Goal: Obtain resource: Download file/media

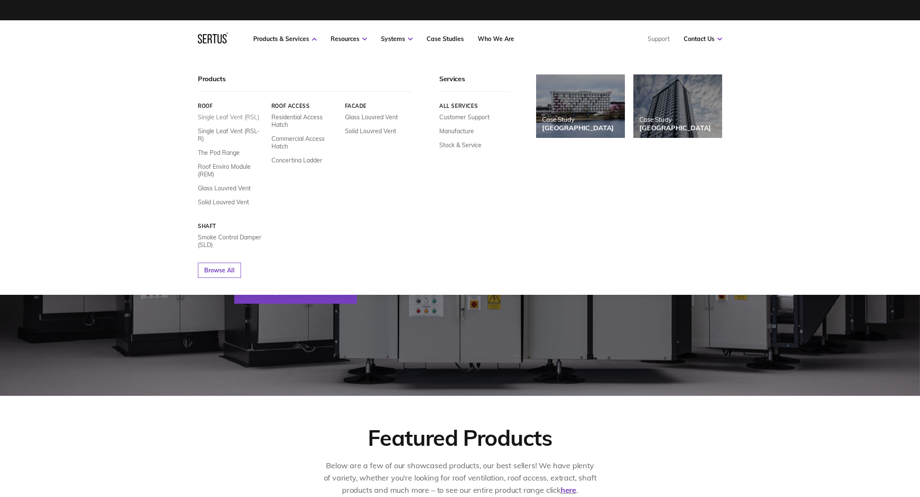
click at [234, 115] on link "Single Leaf Vent (RSL)" at bounding box center [228, 117] width 61 height 8
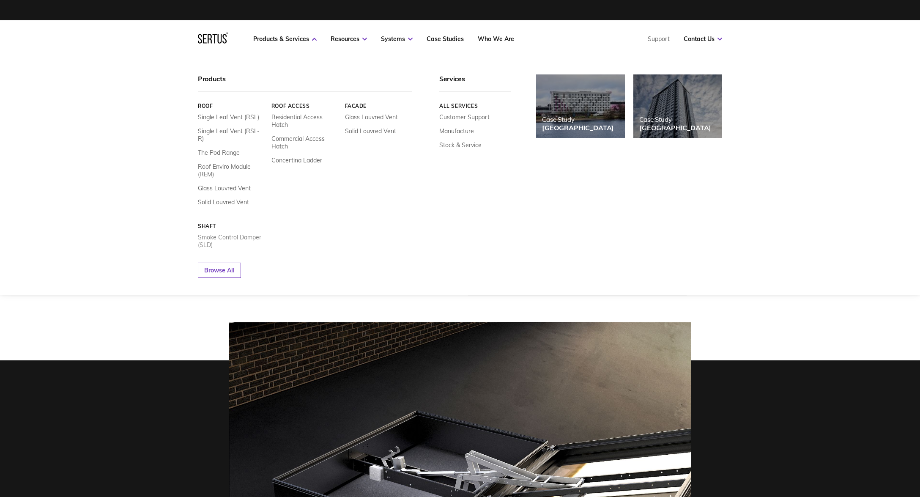
click at [242, 233] on link "Smoke Control Damper (SLD)" at bounding box center [231, 240] width 67 height 15
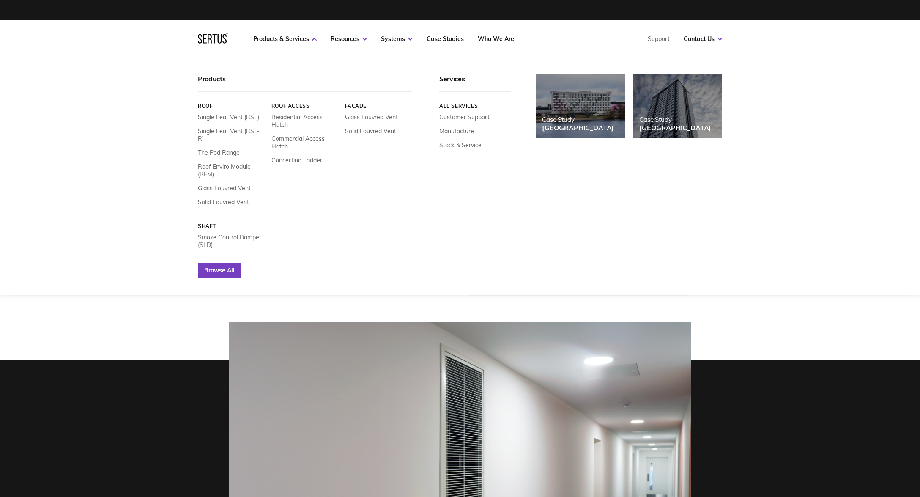
click at [221, 264] on link "Browse All" at bounding box center [219, 270] width 43 height 15
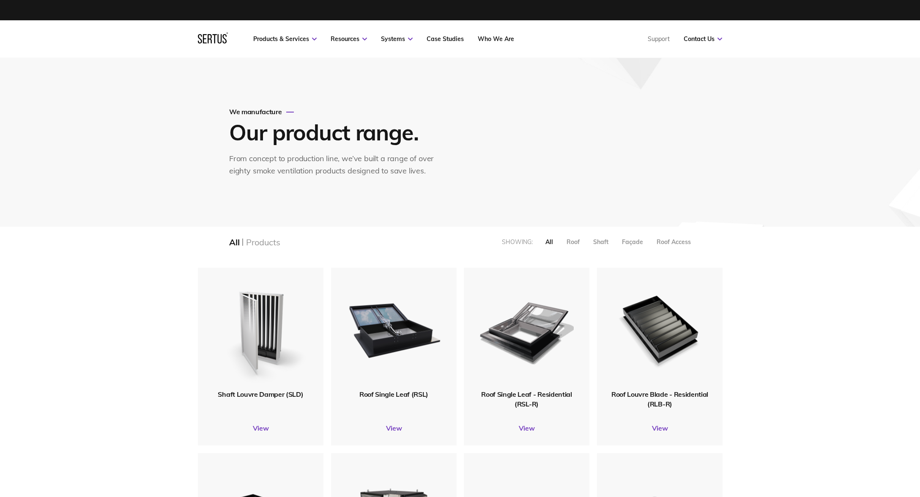
scroll to position [66, 0]
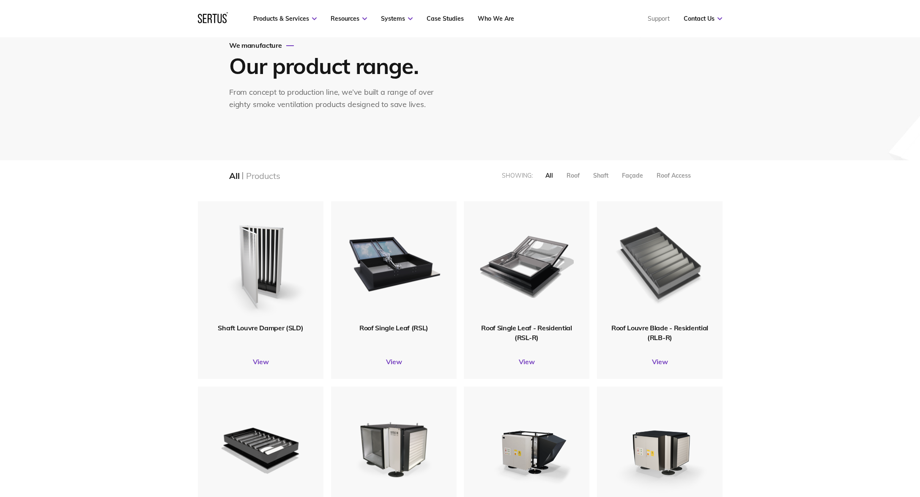
click at [644, 271] on img at bounding box center [659, 262] width 101 height 124
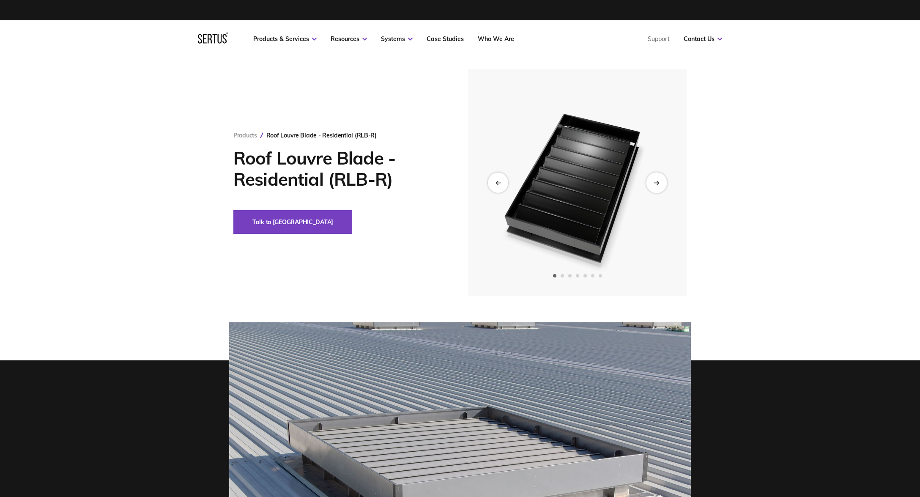
click at [655, 185] on div "Next slide" at bounding box center [656, 182] width 21 height 21
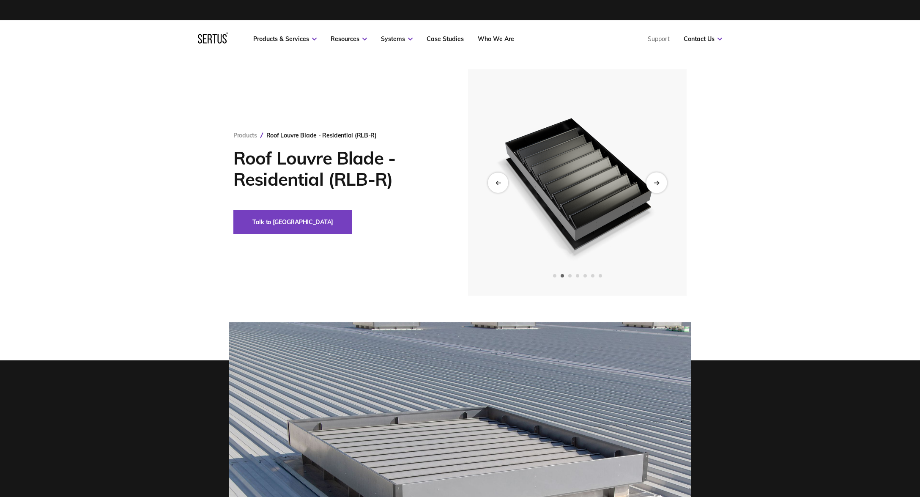
click at [655, 186] on div "Next slide" at bounding box center [656, 182] width 21 height 21
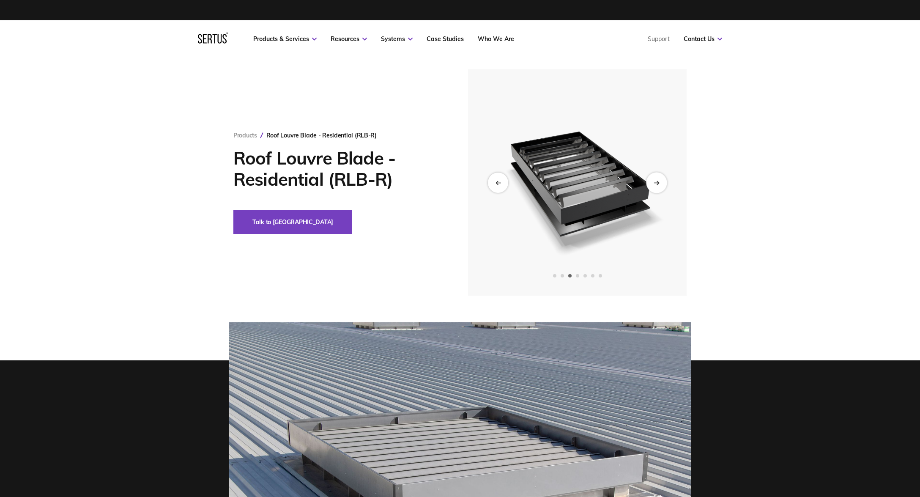
click at [655, 186] on div "Next slide" at bounding box center [656, 182] width 21 height 21
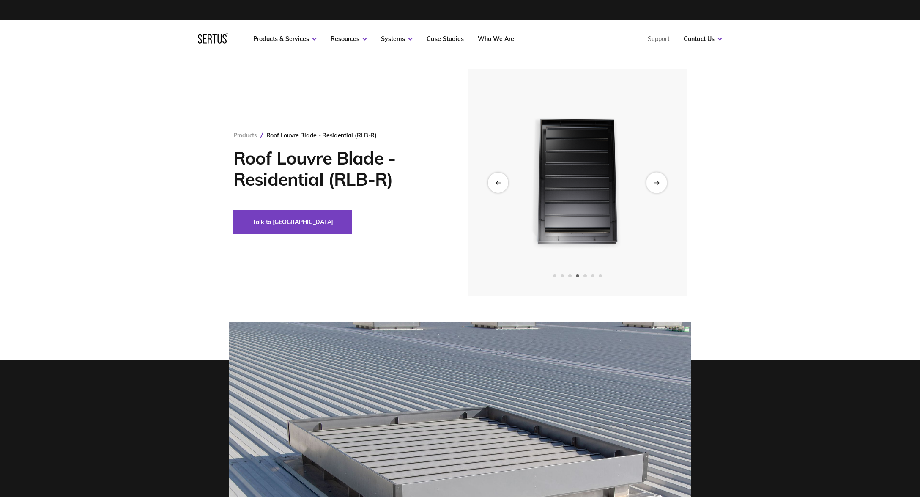
click at [655, 186] on div "Next slide" at bounding box center [656, 182] width 21 height 21
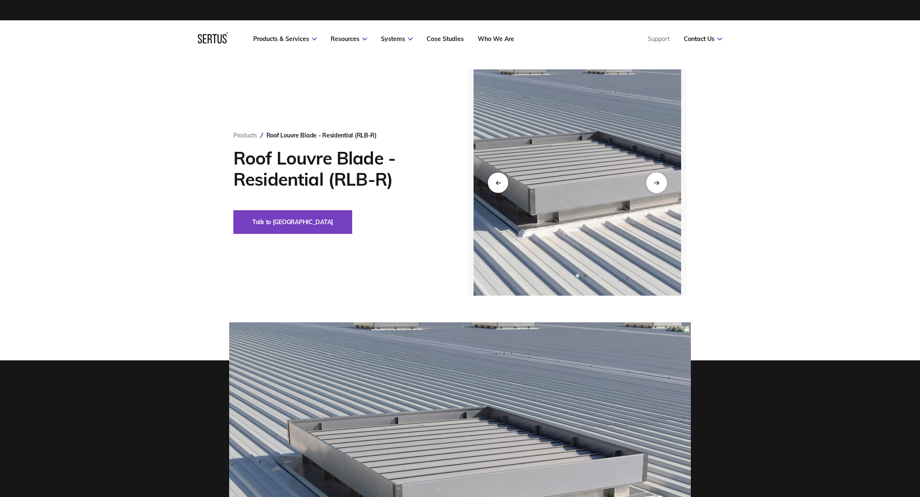
click at [655, 186] on div "Next slide" at bounding box center [656, 182] width 21 height 21
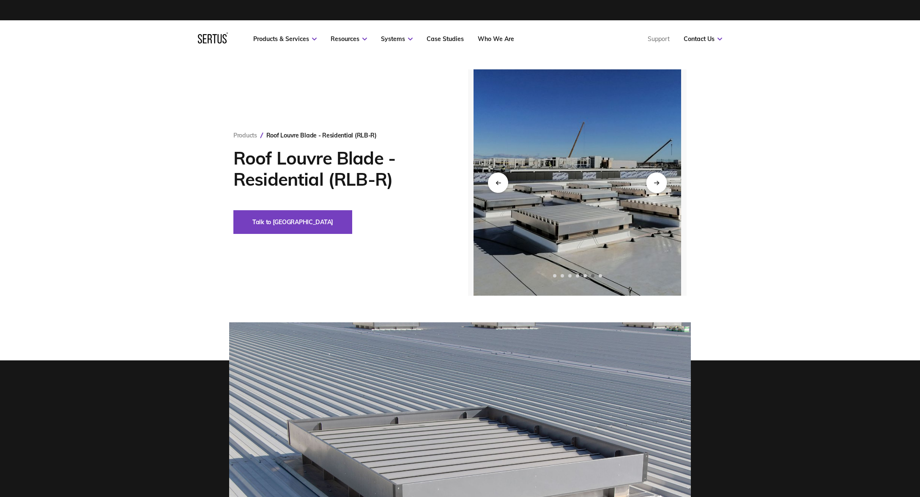
click at [655, 186] on div "Next slide" at bounding box center [656, 182] width 21 height 21
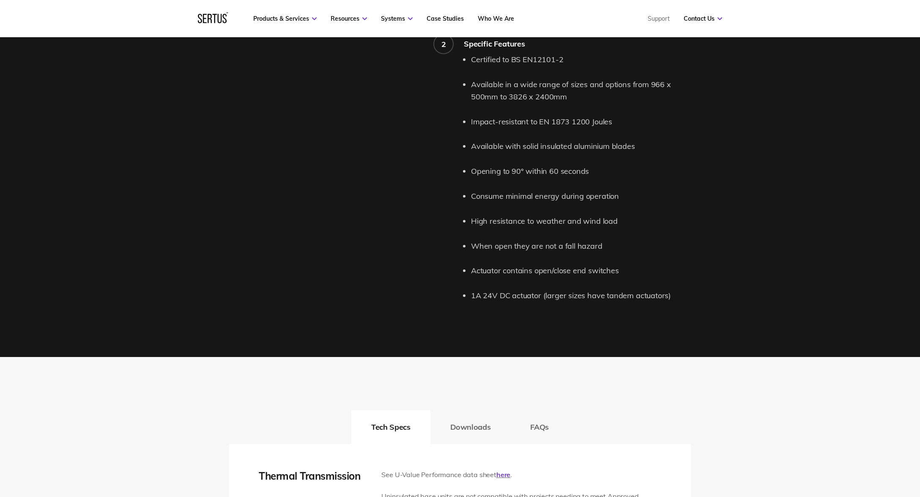
scroll to position [963, 0]
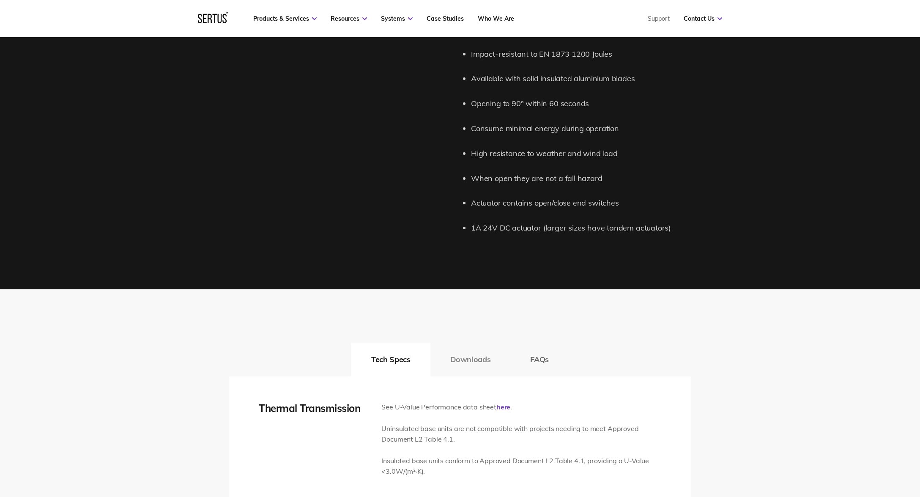
click at [463, 351] on button "Downloads" at bounding box center [470, 359] width 80 height 34
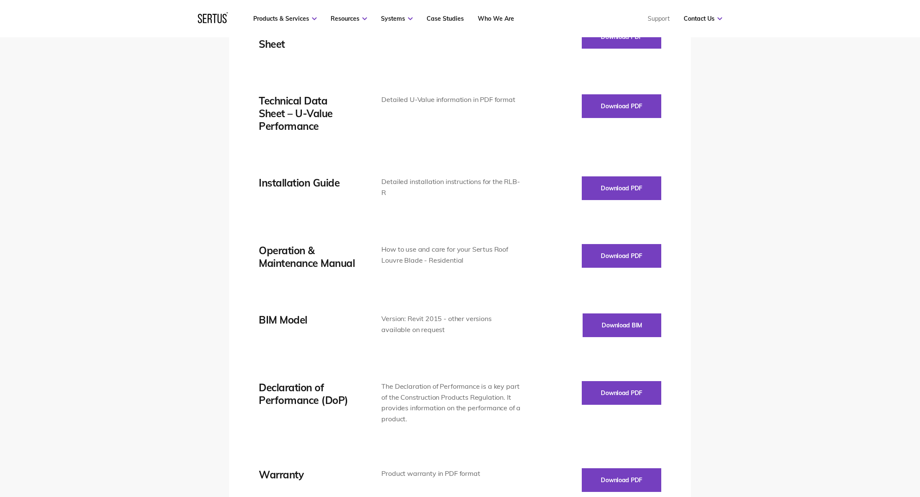
scroll to position [1378, 0]
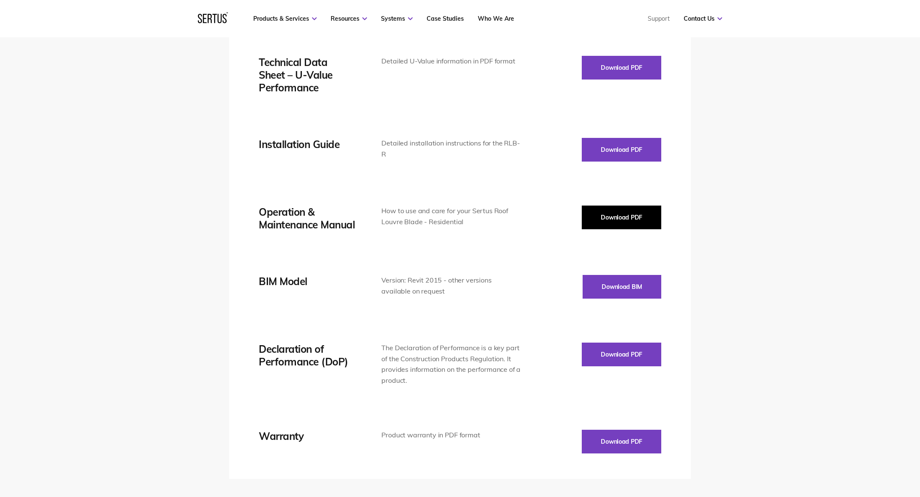
click at [604, 209] on button "Download PDF" at bounding box center [621, 217] width 79 height 24
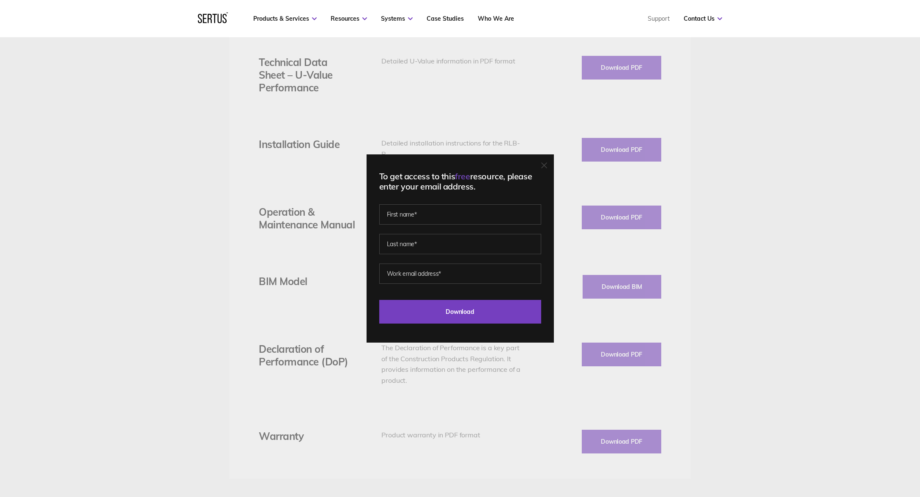
click at [553, 164] on div "To get access to this free resource, please enter your email address. Last Down…" at bounding box center [460, 248] width 187 height 188
click at [547, 166] on icon at bounding box center [544, 165] width 6 height 6
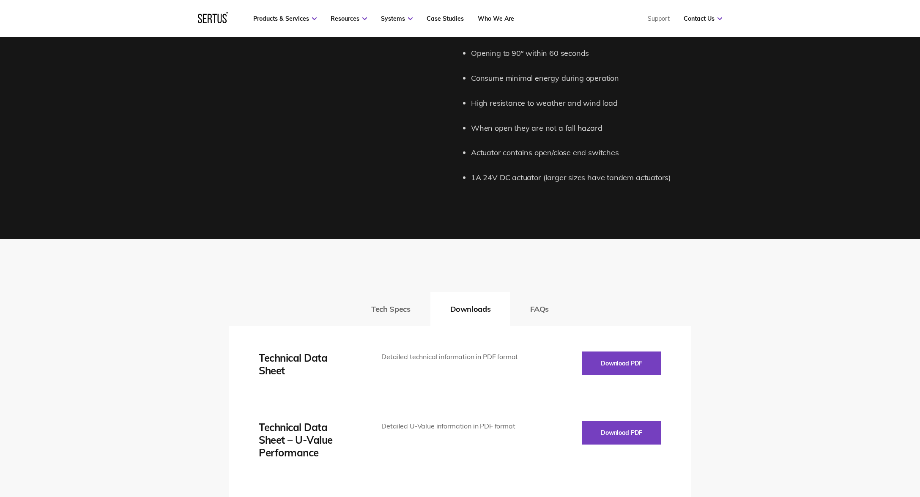
scroll to position [1082, 0]
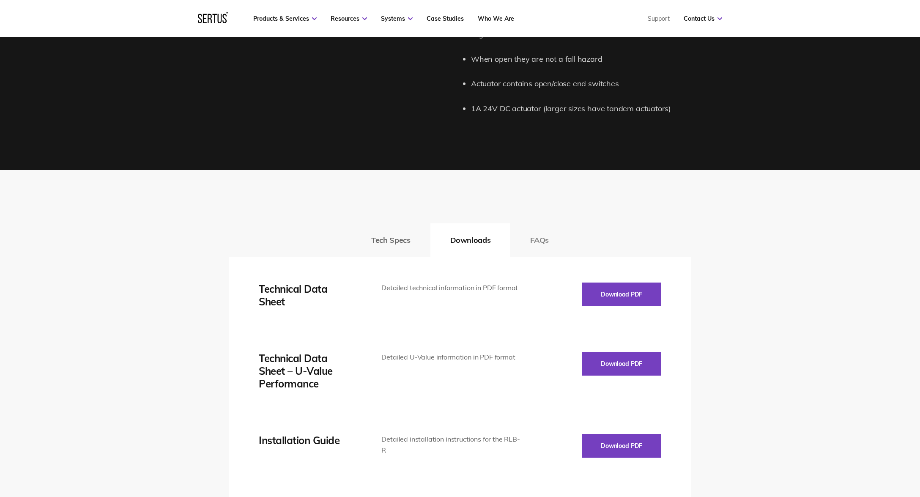
click at [537, 236] on button "FAQs" at bounding box center [539, 240] width 58 height 34
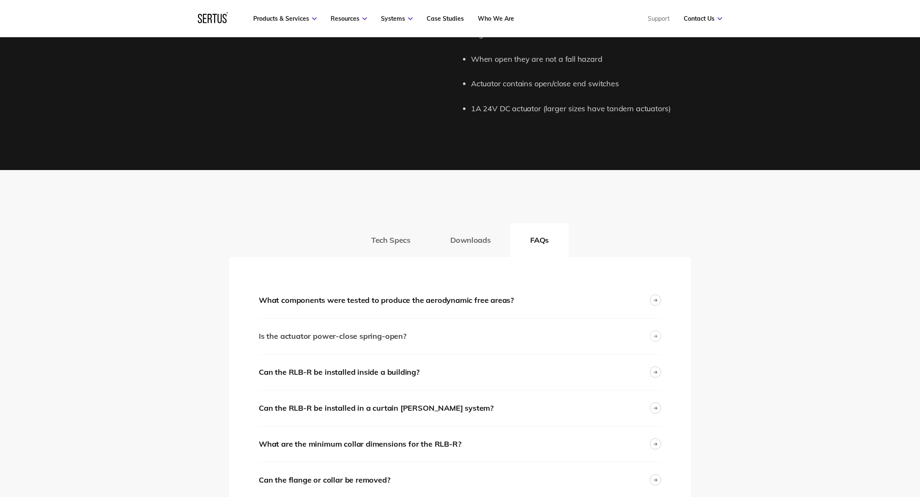
click at [423, 331] on div "Is the actuator power-close spring-open?" at bounding box center [460, 336] width 403 height 36
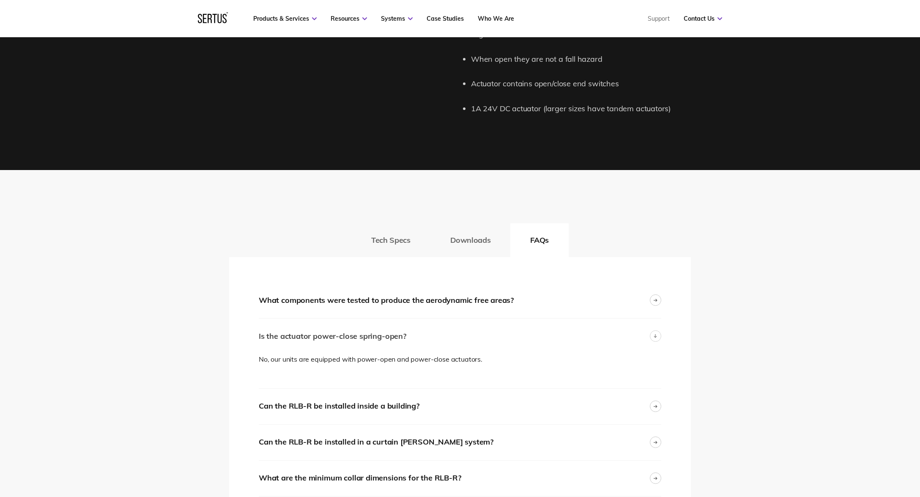
click at [423, 331] on div "Is the actuator power-close spring-open?" at bounding box center [460, 336] width 403 height 36
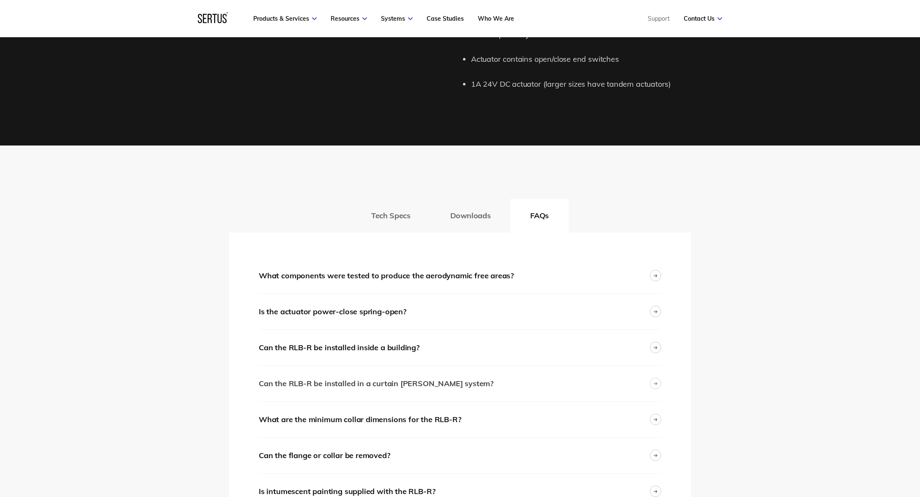
scroll to position [1162, 0]
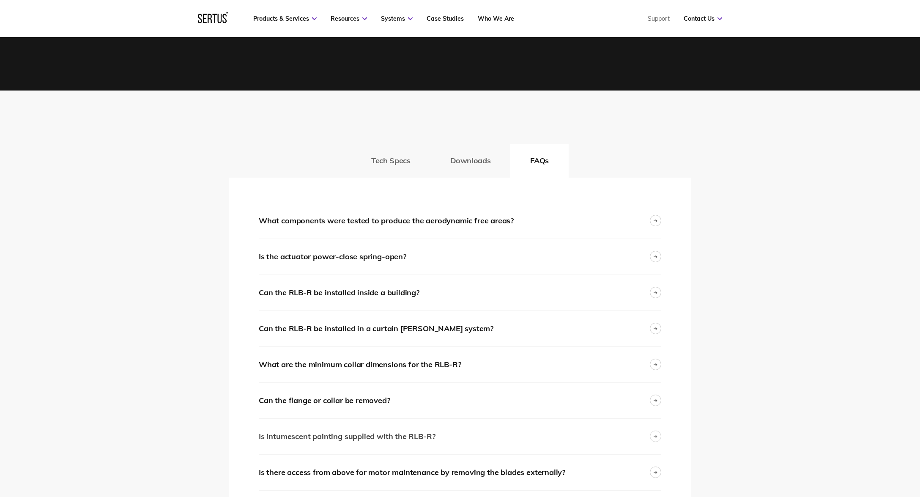
click at [435, 427] on div "Is intumescent painting supplied with the RLB-R?" at bounding box center [460, 437] width 403 height 36
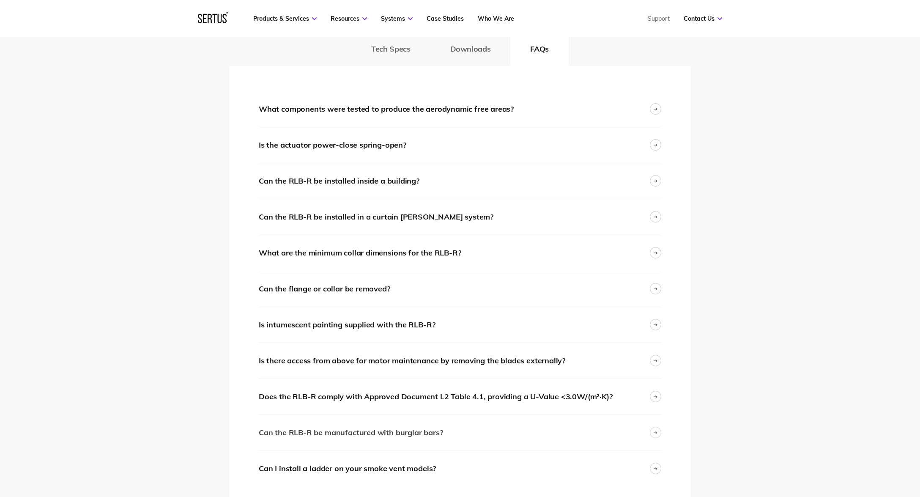
scroll to position [1309, 0]
